Goal: Information Seeking & Learning: Learn about a topic

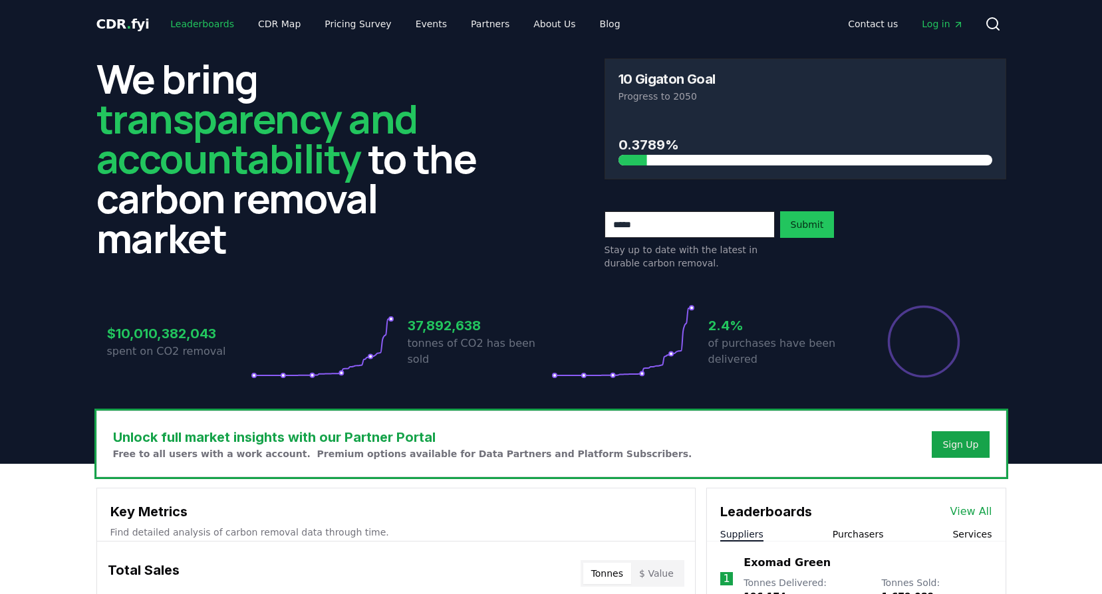
click at [201, 19] on link "Leaderboards" at bounding box center [202, 24] width 85 height 24
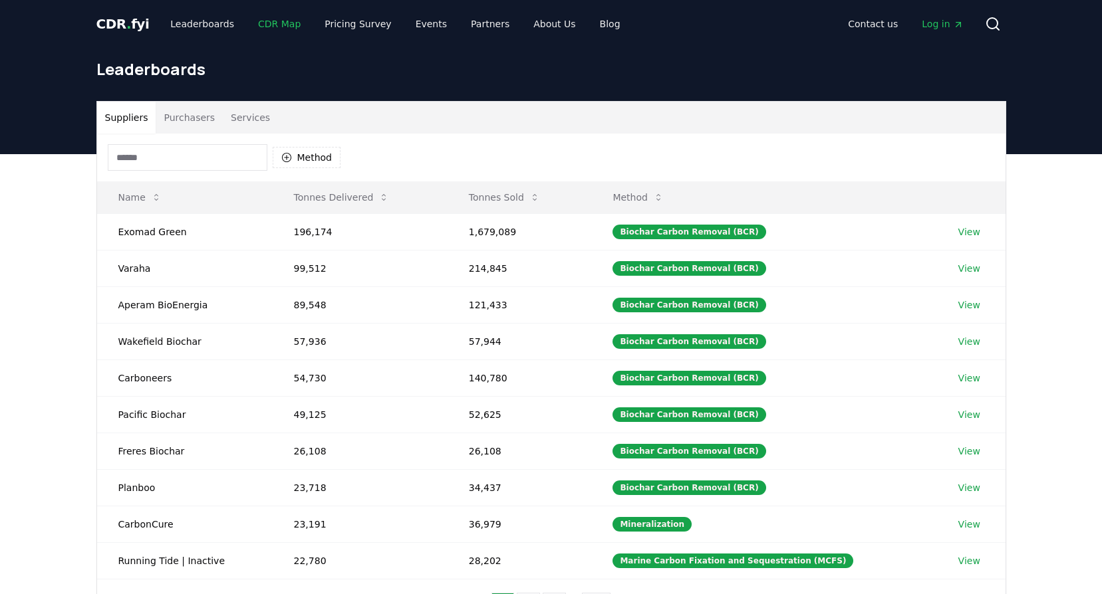
click at [260, 28] on link "CDR Map" at bounding box center [279, 24] width 64 height 24
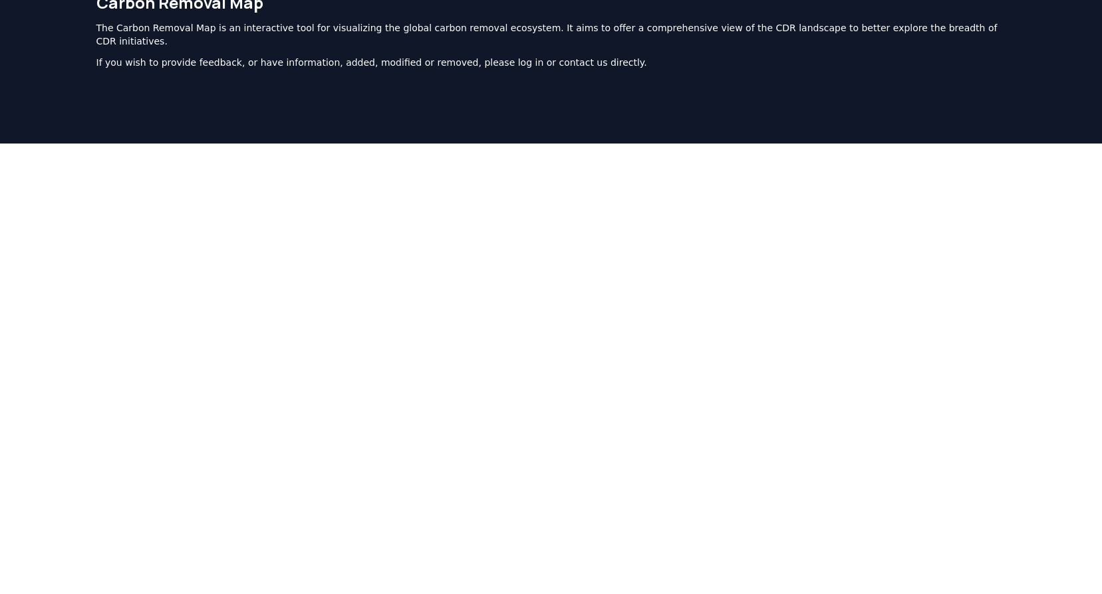
scroll to position [15, 0]
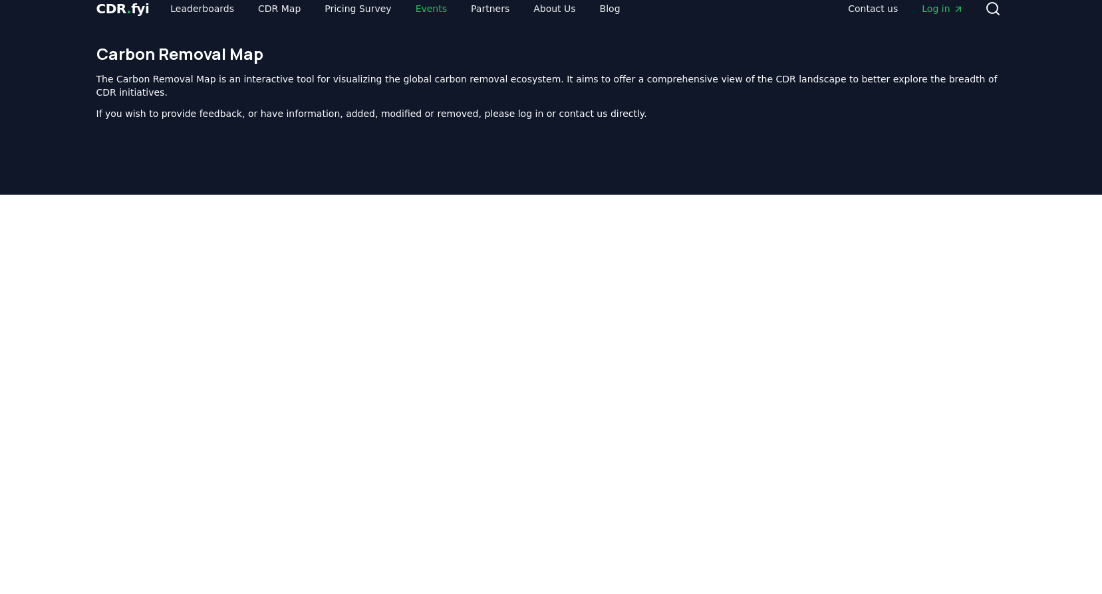
click at [406, 7] on link "Events" at bounding box center [431, 9] width 53 height 24
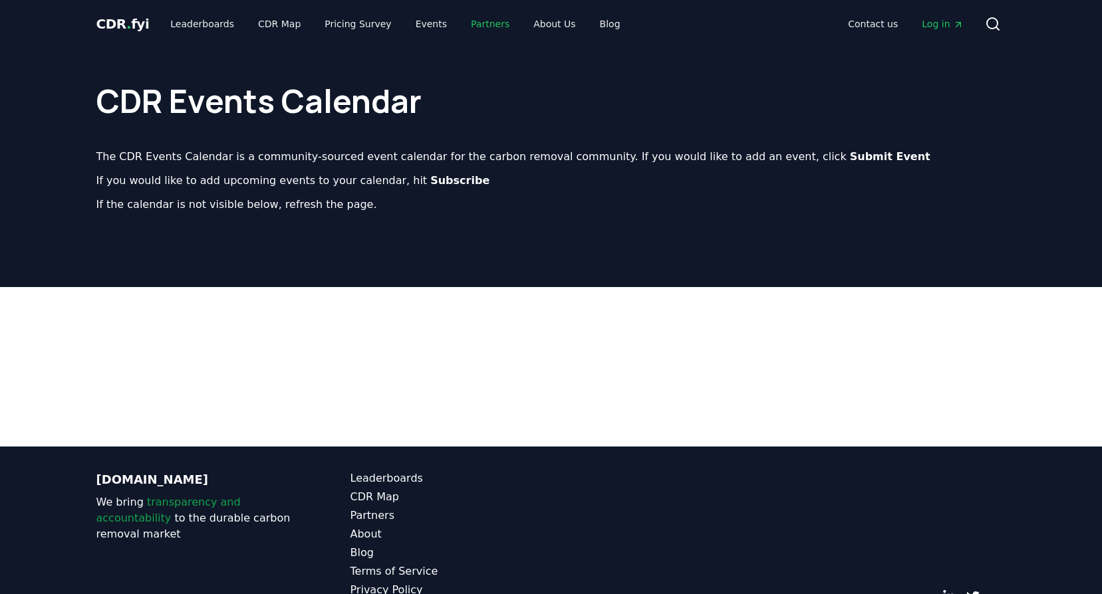
click at [476, 21] on link "Partners" at bounding box center [490, 24] width 60 height 24
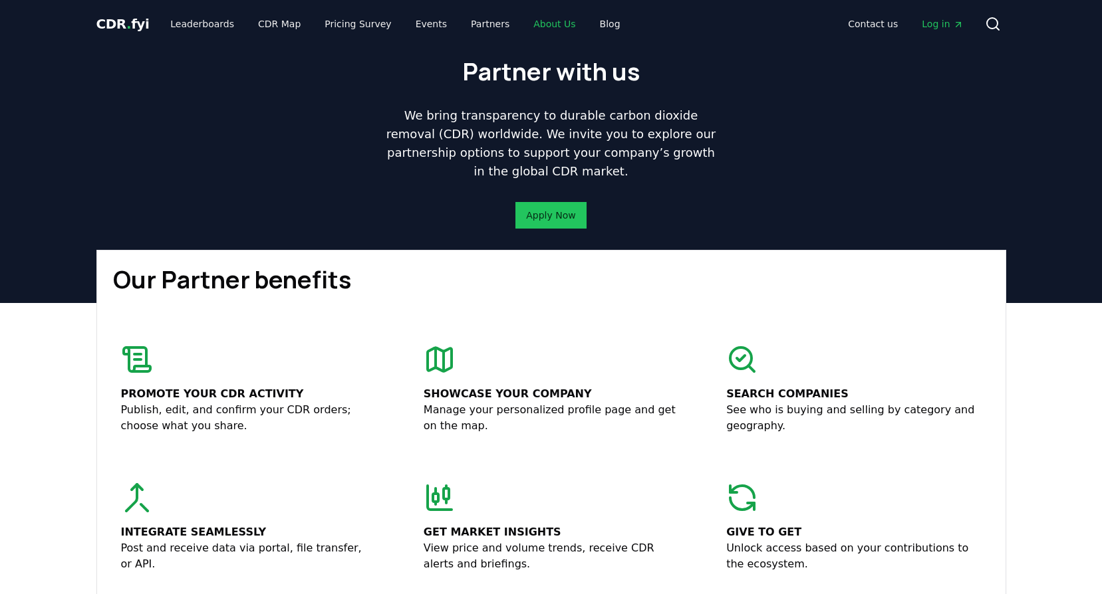
click at [534, 23] on link "About Us" at bounding box center [554, 24] width 63 height 24
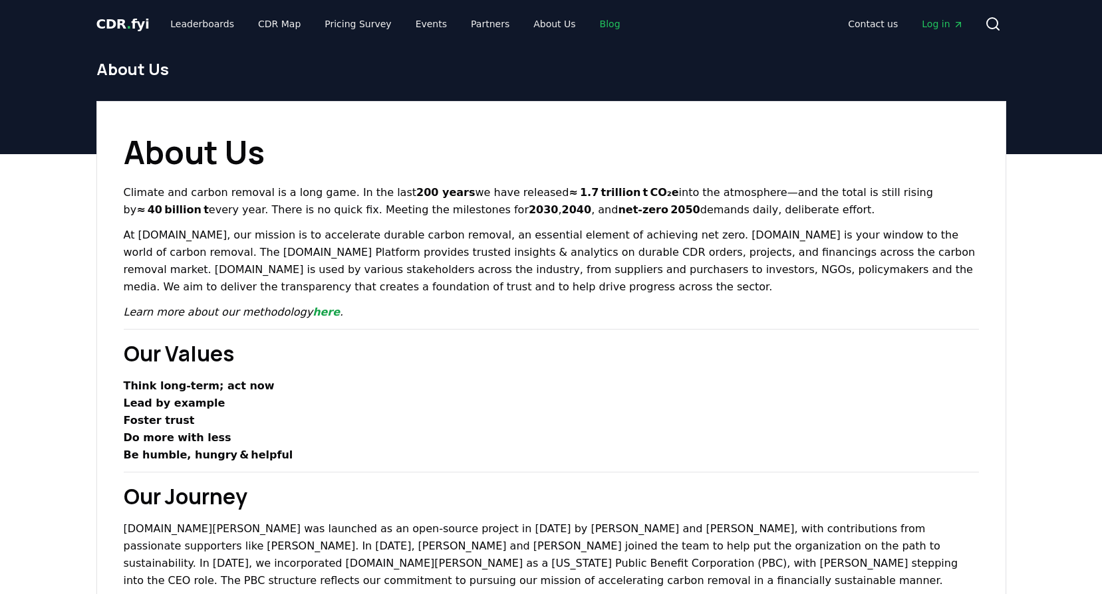
click at [589, 19] on link "Blog" at bounding box center [610, 24] width 42 height 24
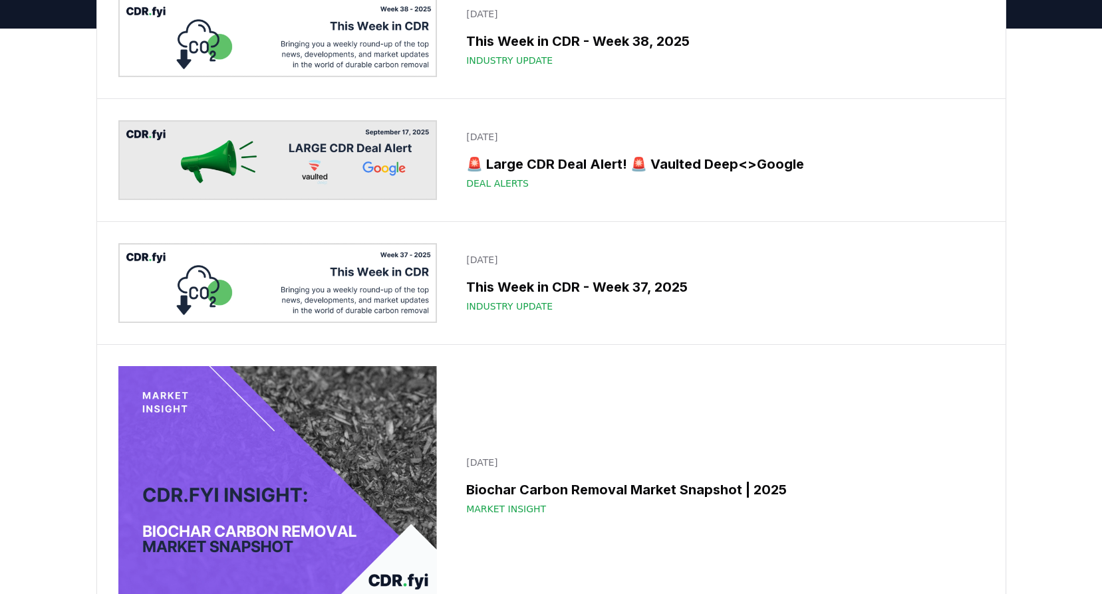
scroll to position [294, 0]
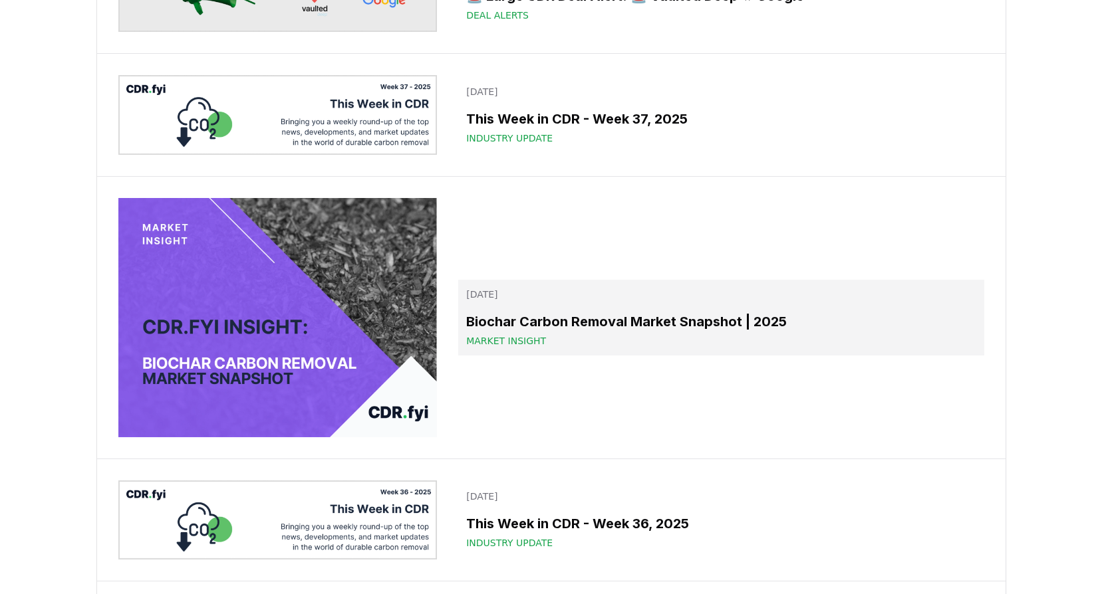
click at [660, 318] on h3 "Biochar Carbon Removal Market Snapshot | 2025" at bounding box center [720, 322] width 509 height 20
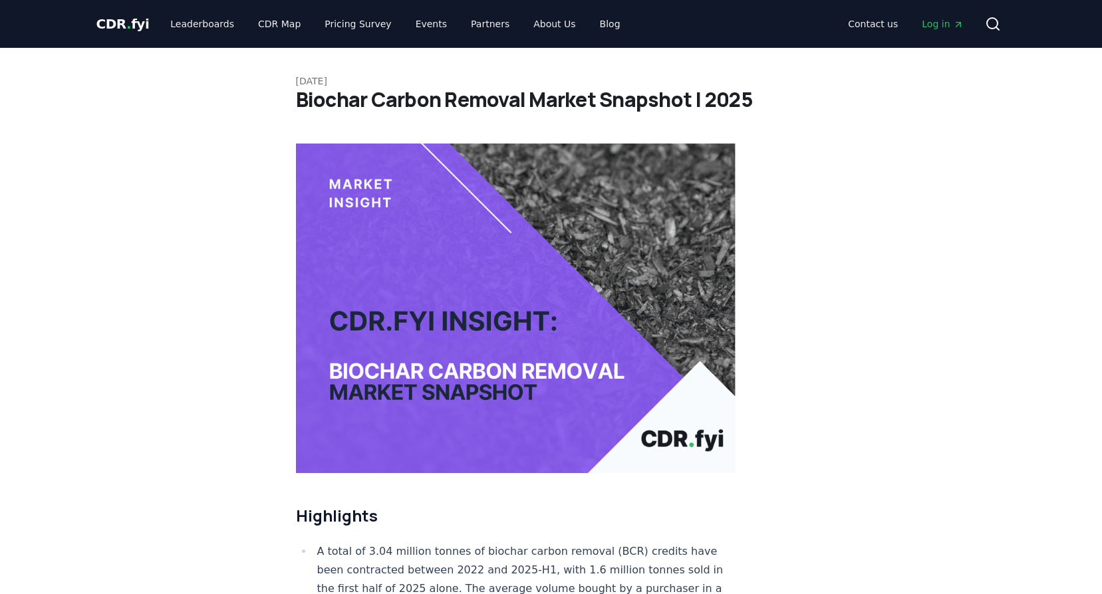
drag, startPoint x: 1101, startPoint y: 28, endPoint x: 1105, endPoint y: 64, distance: 36.8
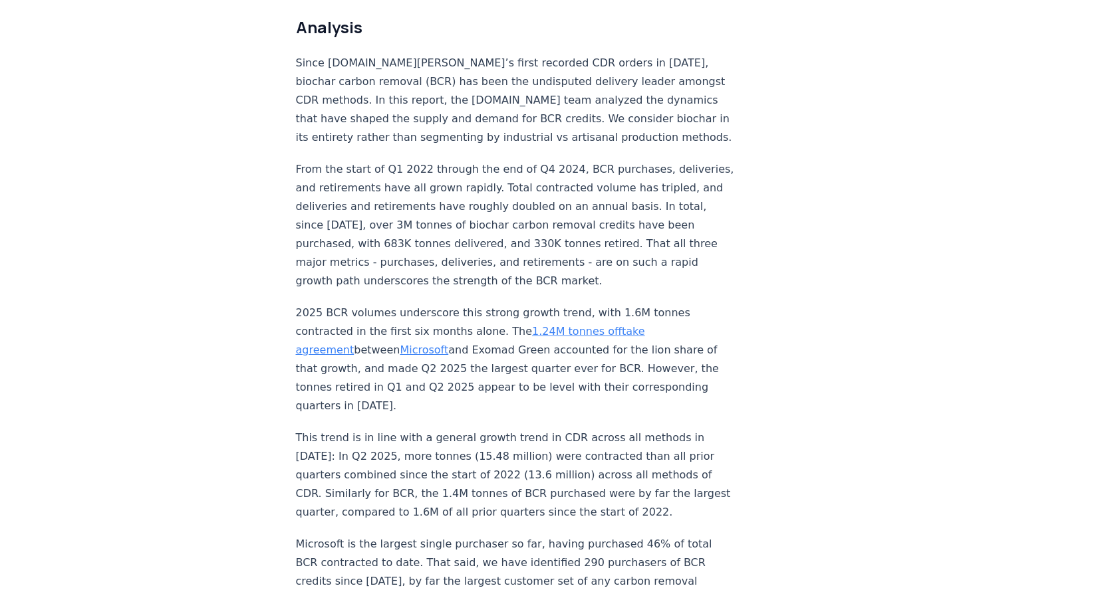
scroll to position [1084, 0]
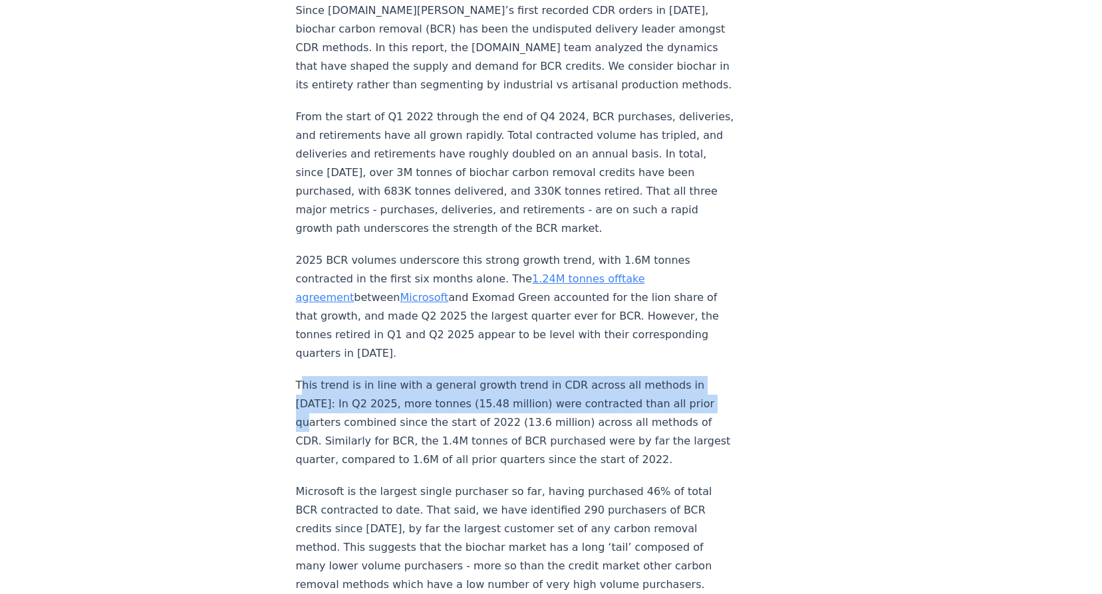
drag, startPoint x: 301, startPoint y: 341, endPoint x: 316, endPoint y: 382, distance: 43.3
click at [316, 382] on p "This trend is in line with a general growth trend in CDR across all methods in …" at bounding box center [516, 422] width 440 height 93
drag, startPoint x: 316, startPoint y: 382, endPoint x: 314, endPoint y: 367, distance: 14.7
click at [314, 376] on p "This trend is in line with a general growth trend in CDR across all methods in …" at bounding box center [516, 422] width 440 height 93
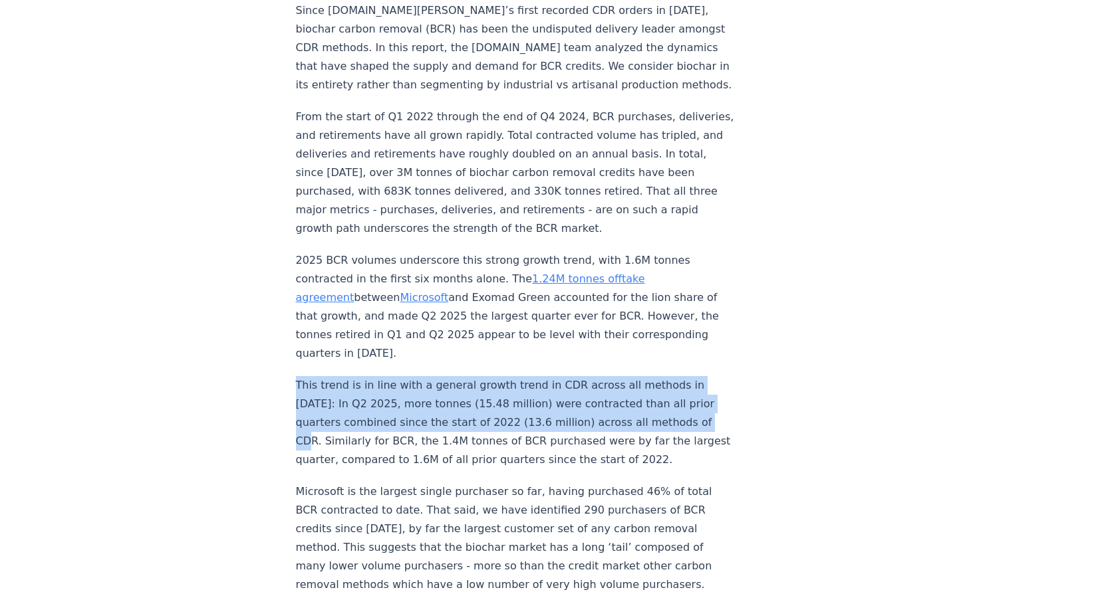
drag, startPoint x: 295, startPoint y: 342, endPoint x: 318, endPoint y: 398, distance: 61.1
drag, startPoint x: 318, startPoint y: 398, endPoint x: 312, endPoint y: 383, distance: 16.2
copy p "This trend is in line with a general growth trend in CDR across all methods in …"
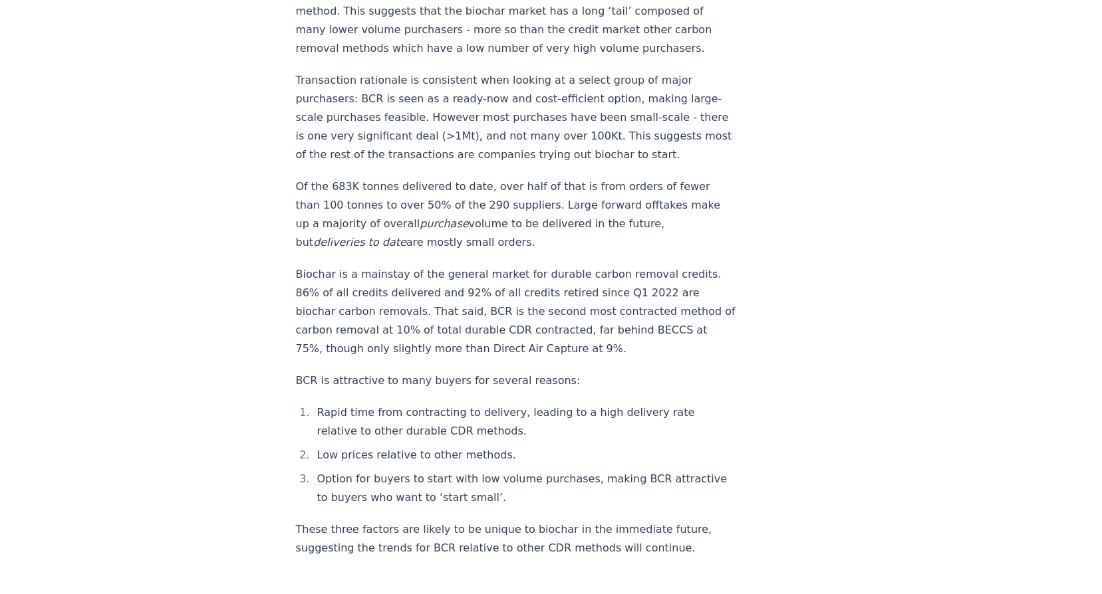
scroll to position [1694, 0]
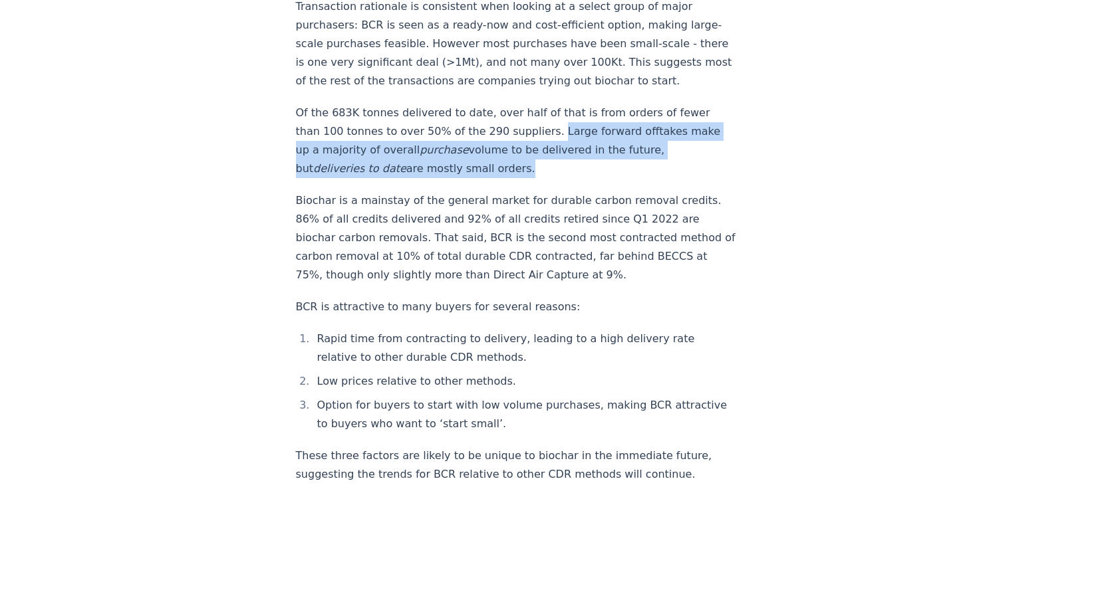
drag, startPoint x: 541, startPoint y: 108, endPoint x: 542, endPoint y: 146, distance: 37.9
click at [542, 146] on p "Of the 683K tonnes delivered to date, over half of that is from orders of fewer…" at bounding box center [516, 141] width 440 height 74
copy p "Large forward offtakes make up a majority of overall purchase volume to be deli…"
